Goal: Find specific page/section: Find specific page/section

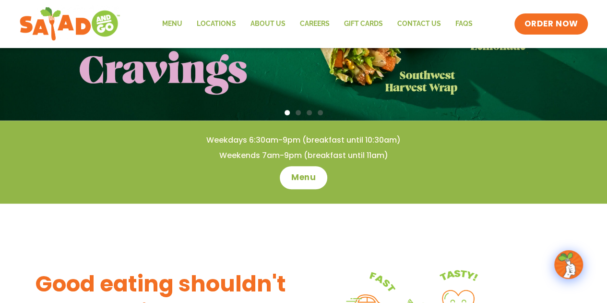
scroll to position [240, 0]
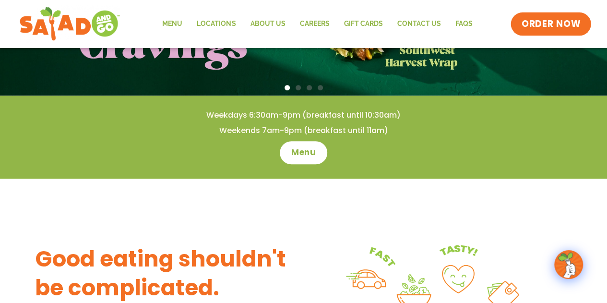
click at [547, 24] on span "ORDER NOW" at bounding box center [552, 24] width 60 height 12
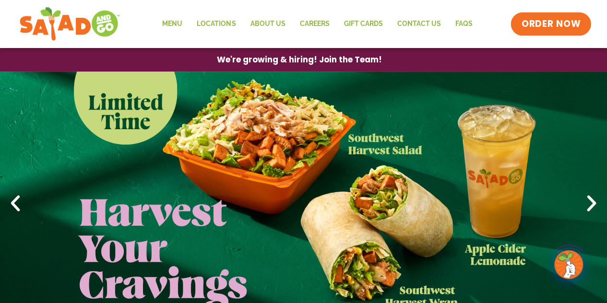
click at [552, 20] on span "ORDER NOW" at bounding box center [552, 24] width 60 height 12
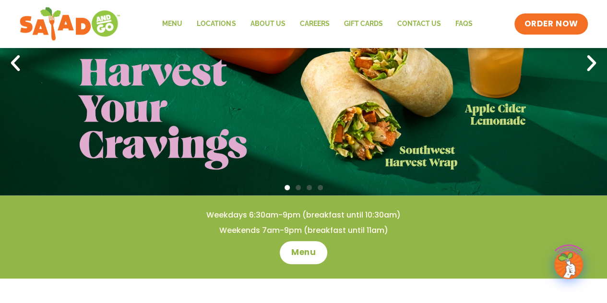
scroll to position [144, 0]
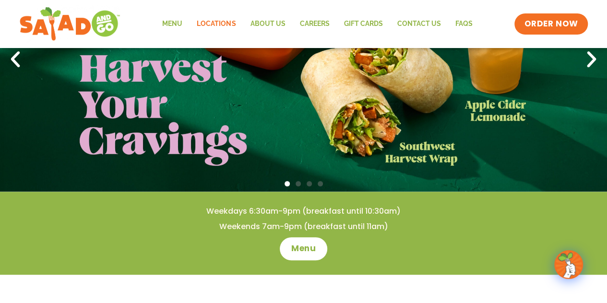
click at [216, 24] on link "Locations" at bounding box center [216, 24] width 53 height 22
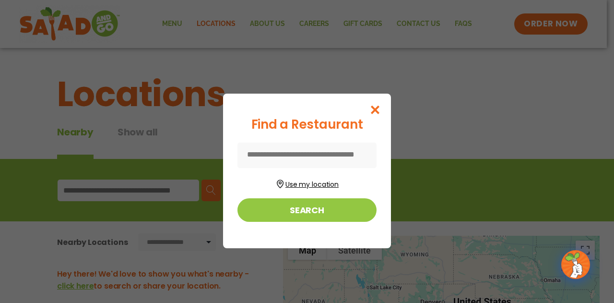
click at [309, 179] on button "Use my location" at bounding box center [307, 183] width 139 height 13
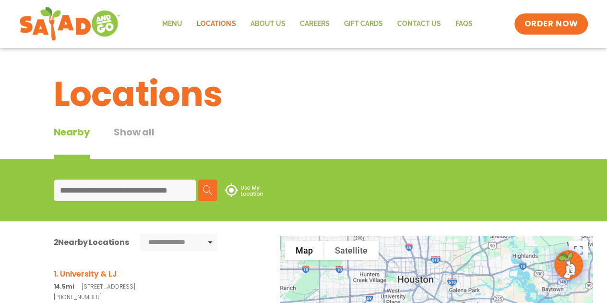
click at [158, 183] on input at bounding box center [125, 190] width 142 height 22
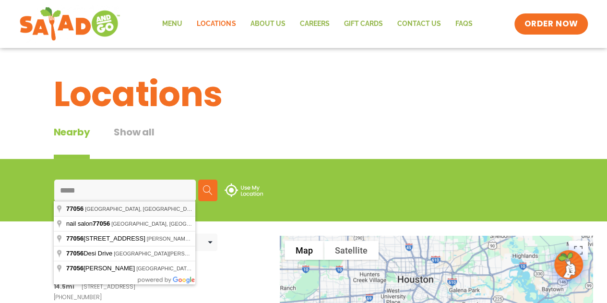
type input "**********"
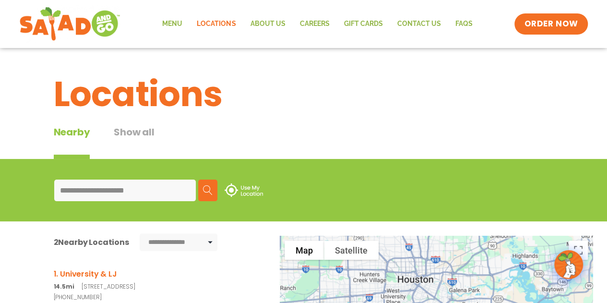
drag, startPoint x: 136, startPoint y: 208, endPoint x: 144, endPoint y: 205, distance: 9.0
click at [210, 190] on img at bounding box center [208, 190] width 10 height 10
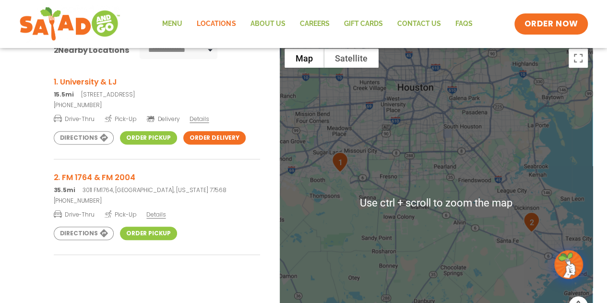
scroll to position [240, 0]
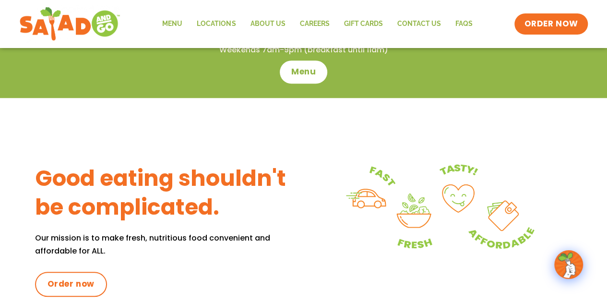
scroll to position [336, 0]
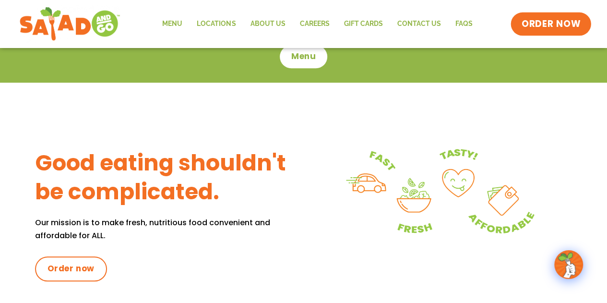
click at [561, 27] on span "ORDER NOW" at bounding box center [552, 24] width 60 height 12
